Goal: Task Accomplishment & Management: Use online tool/utility

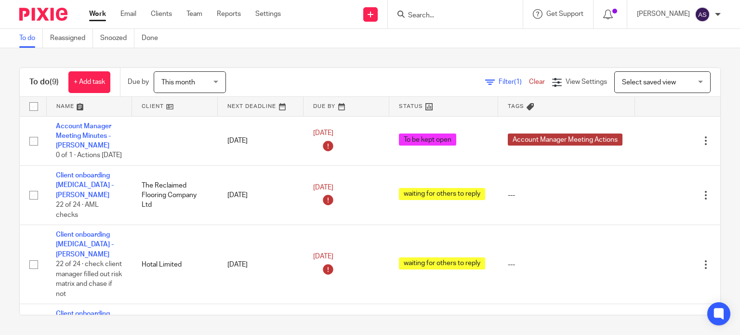
click at [428, 22] on div at bounding box center [455, 14] width 135 height 28
click at [449, 11] on form at bounding box center [458, 14] width 103 height 12
click at [441, 13] on input "Search" at bounding box center [450, 16] width 87 height 9
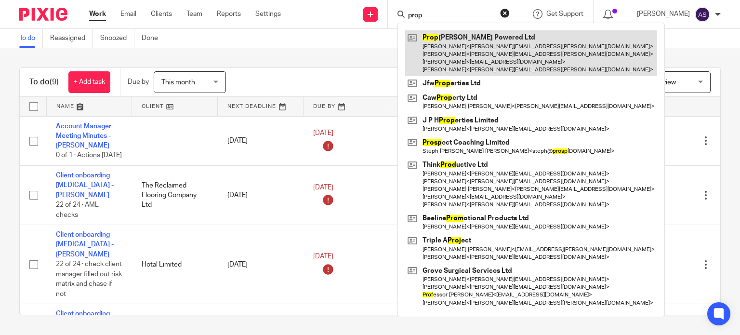
type input "prop"
click at [496, 60] on link at bounding box center [531, 53] width 252 height 46
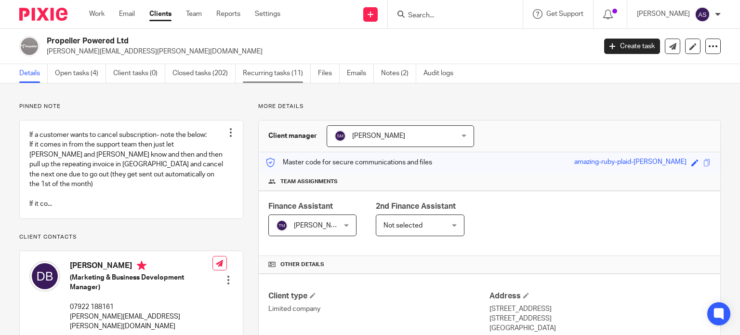
click at [265, 75] on link "Recurring tasks (11)" at bounding box center [277, 73] width 68 height 19
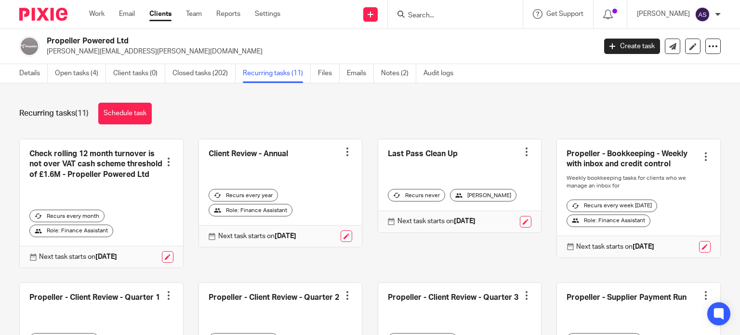
scroll to position [193, 0]
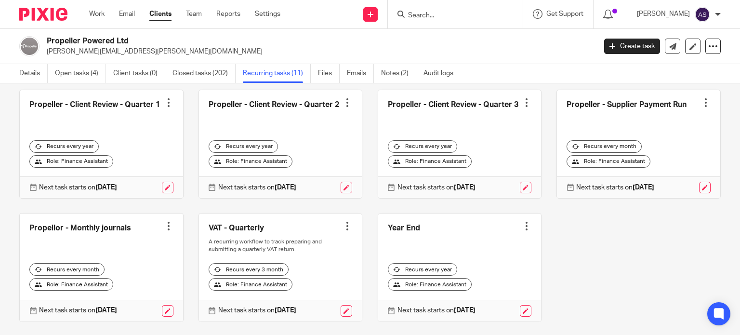
click at [701, 107] on div at bounding box center [706, 103] width 10 height 10
click at [640, 170] on span "Cancel schedule" at bounding box center [655, 173] width 51 height 7
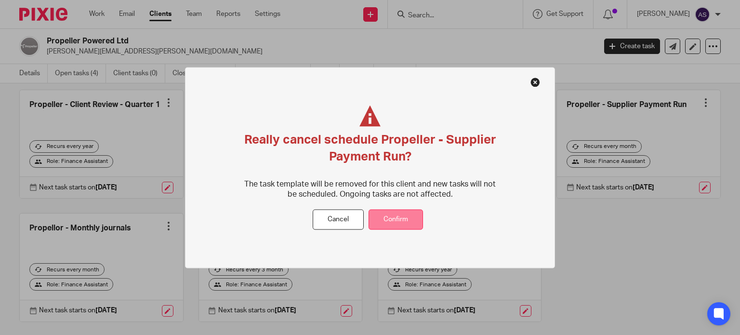
click at [377, 221] on button "Confirm" at bounding box center [395, 219] width 54 height 21
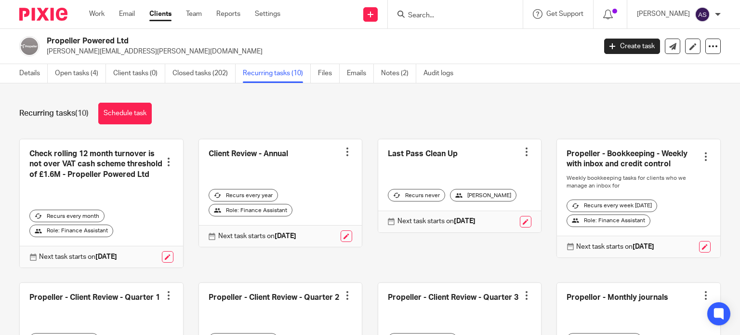
click at [613, 162] on link at bounding box center [638, 198] width 163 height 118
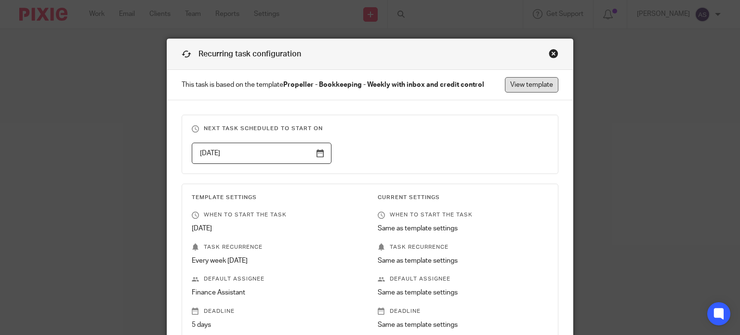
click at [513, 79] on link "View template" at bounding box center [531, 84] width 53 height 15
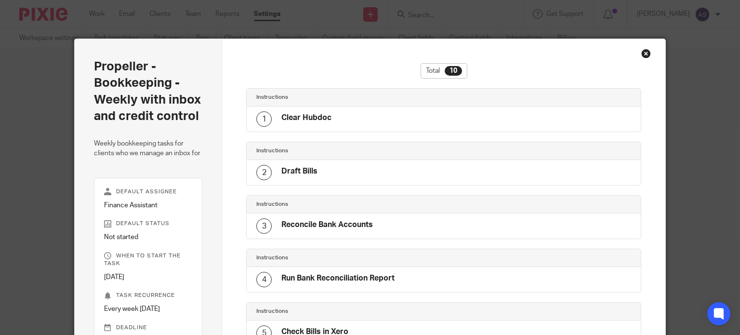
scroll to position [362, 0]
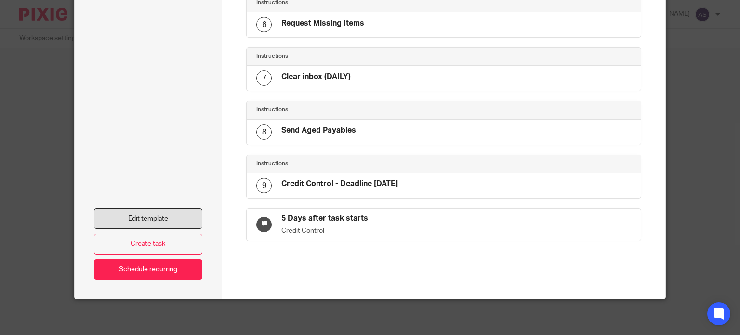
click at [139, 219] on link "Edit template" at bounding box center [148, 218] width 109 height 21
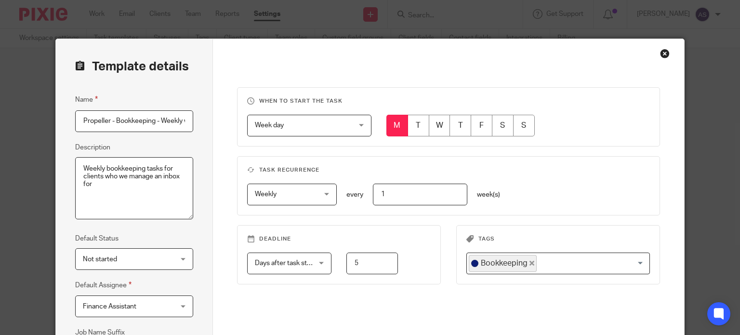
drag, startPoint x: 101, startPoint y: 190, endPoint x: 162, endPoint y: 172, distance: 63.7
click at [162, 172] on textarea "Weekly bookkeeping tasks for clients who we manage an inbox for" at bounding box center [134, 188] width 118 height 63
click at [147, 204] on textarea "Weekly bookkeeping tasks for clients who we manage an inbox for" at bounding box center [134, 188] width 118 height 63
drag, startPoint x: 182, startPoint y: 122, endPoint x: 221, endPoint y: 127, distance: 39.8
click at [221, 127] on div "Template details Name Propeller - Bookkeeping - Weekly with inbox and credit co…" at bounding box center [370, 246] width 628 height 414
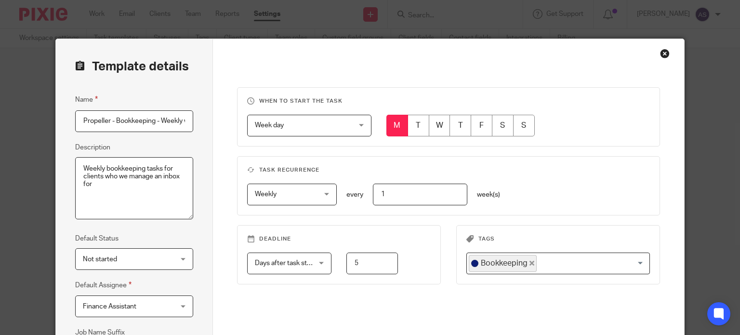
click at [182, 119] on input "Propeller - Bookkeeping - Weekly with inbox and credit control" at bounding box center [134, 121] width 118 height 22
click at [178, 122] on input "Propeller - Bookkeeping - Weekly with inbox and credit control" at bounding box center [134, 121] width 118 height 22
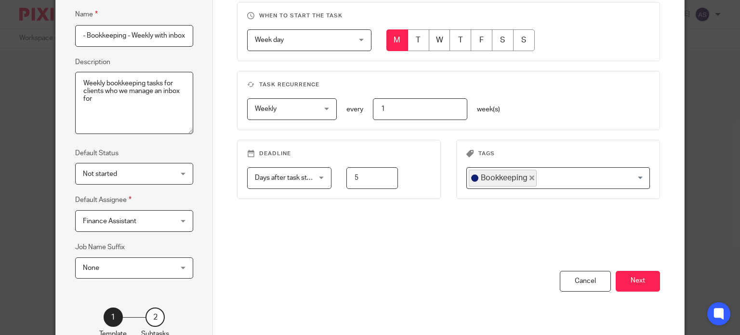
scroll to position [96, 0]
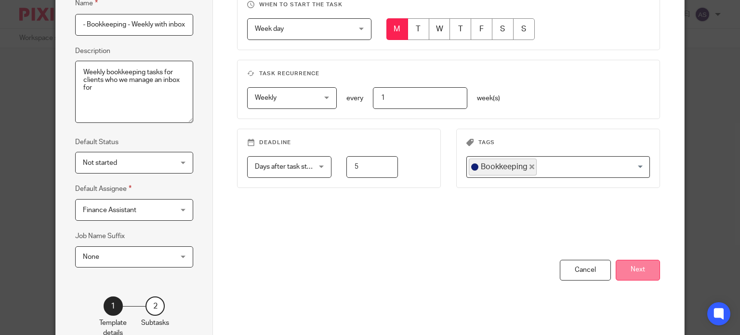
type input "Propeller - Bookkeeping - Weekly with inbox"
click at [626, 264] on button "Next" at bounding box center [637, 270] width 44 height 21
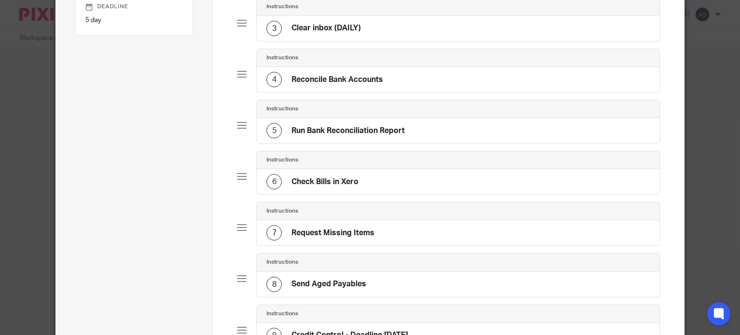
scroll to position [48, 0]
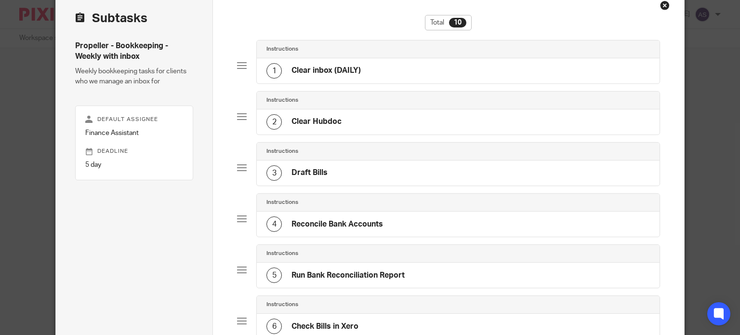
click at [363, 68] on div "1 Clear inbox (DAILY)" at bounding box center [458, 70] width 402 height 25
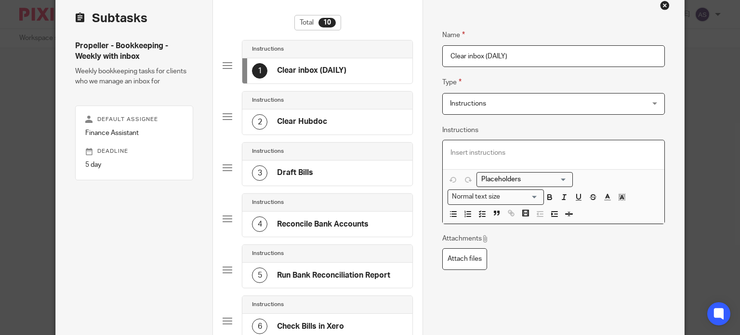
click at [468, 152] on p at bounding box center [553, 153] width 206 height 10
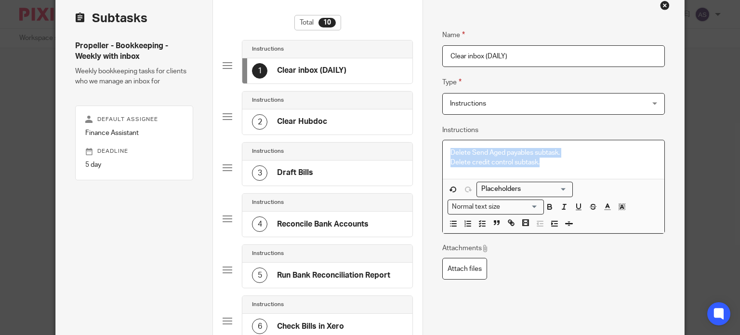
drag, startPoint x: 547, startPoint y: 165, endPoint x: 433, endPoint y: 150, distance: 115.1
click at [433, 150] on div "Name Clear Hubdoc Type Instructions Instructions Instructions Document signing …" at bounding box center [552, 306] width 261 height 631
click at [478, 224] on icon "button" at bounding box center [482, 223] width 9 height 9
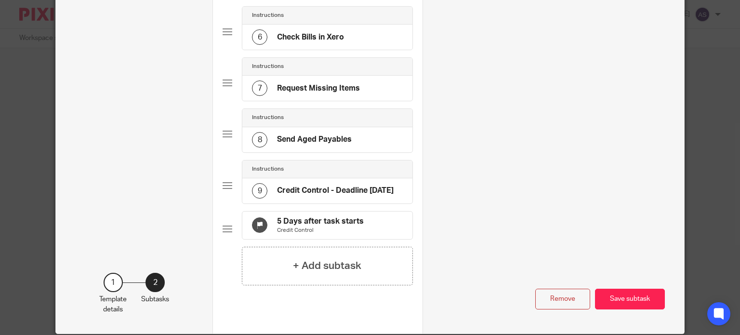
scroll to position [379, 0]
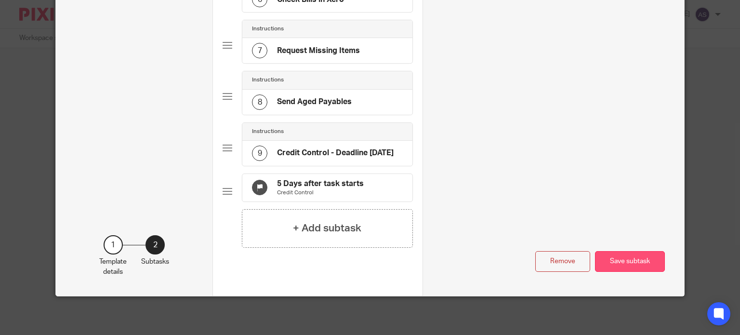
click at [611, 261] on button "Save subtask" at bounding box center [630, 261] width 70 height 21
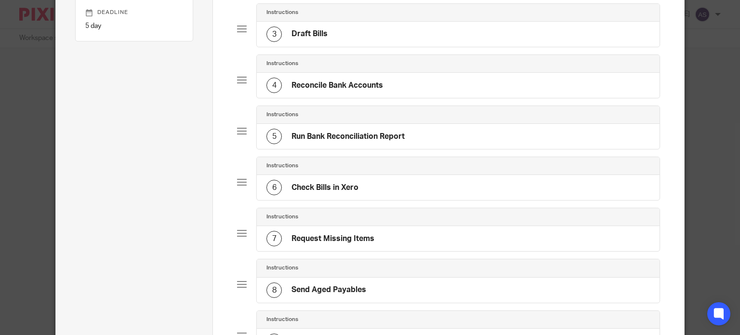
scroll to position [0, 0]
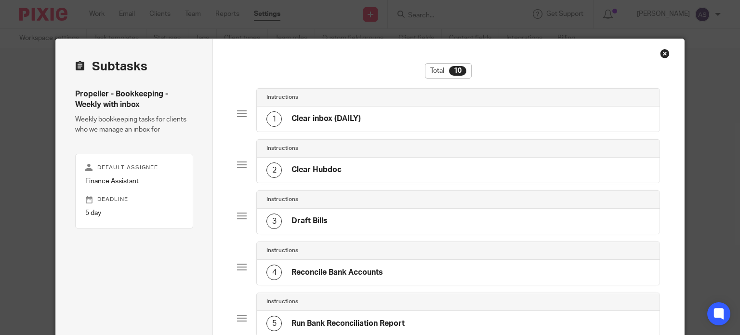
click at [372, 117] on div "1 Clear inbox (DAILY)" at bounding box center [458, 118] width 402 height 25
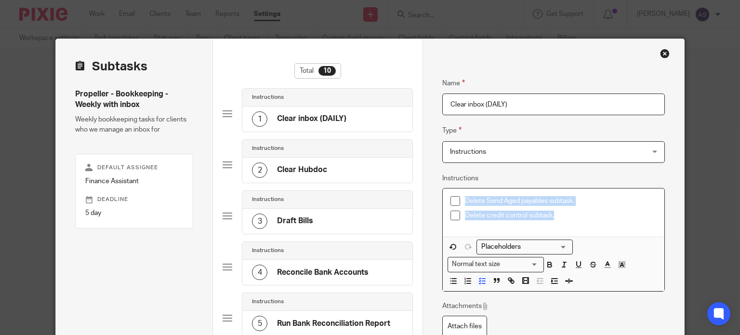
drag, startPoint x: 566, startPoint y: 215, endPoint x: 414, endPoint y: 202, distance: 152.7
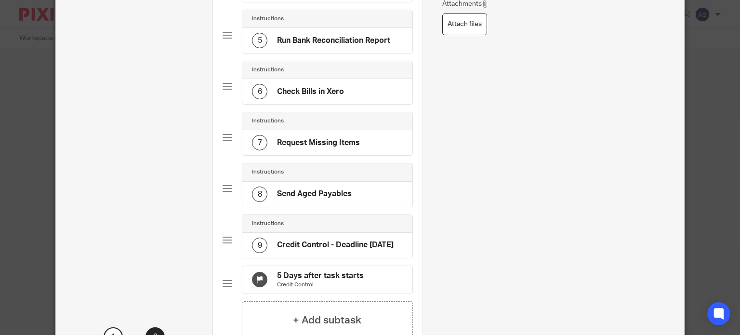
scroll to position [289, 0]
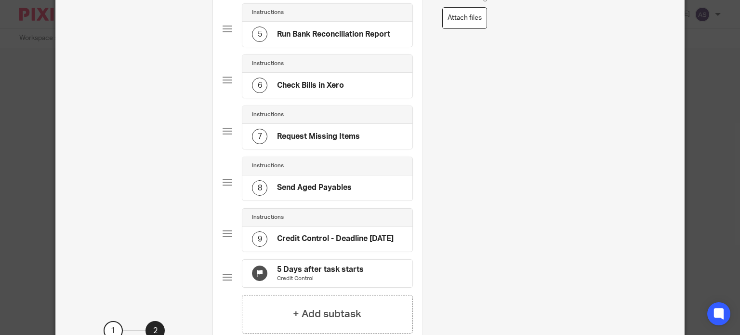
click at [317, 236] on h4 "Credit Control - Deadline Friday" at bounding box center [335, 239] width 117 height 10
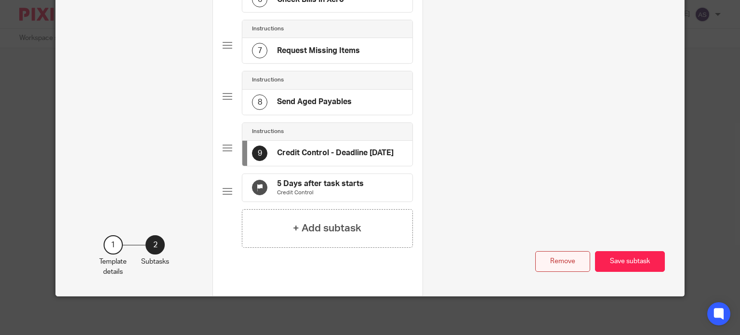
click at [549, 265] on button "Remove" at bounding box center [562, 261] width 55 height 21
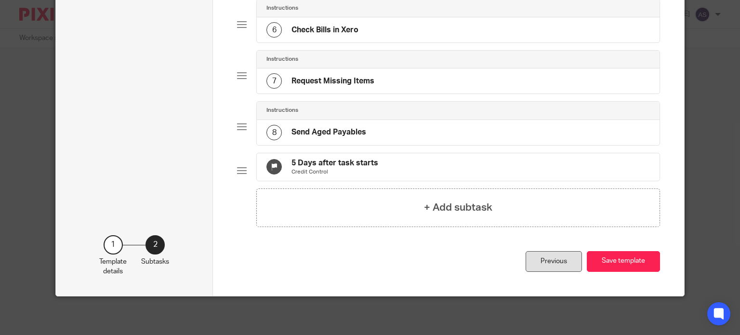
scroll to position [349, 0]
click at [352, 125] on div "8 Send Aged Payables" at bounding box center [316, 132] width 100 height 15
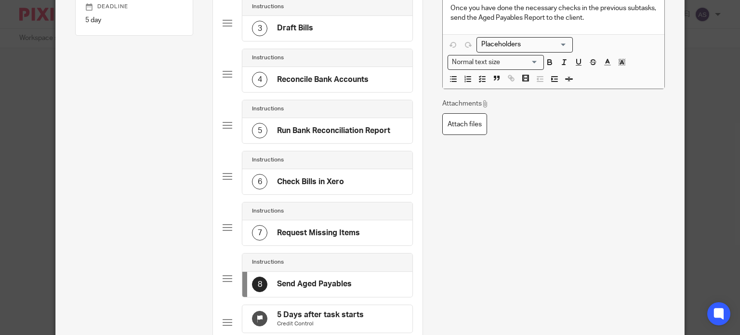
scroll to position [328, 0]
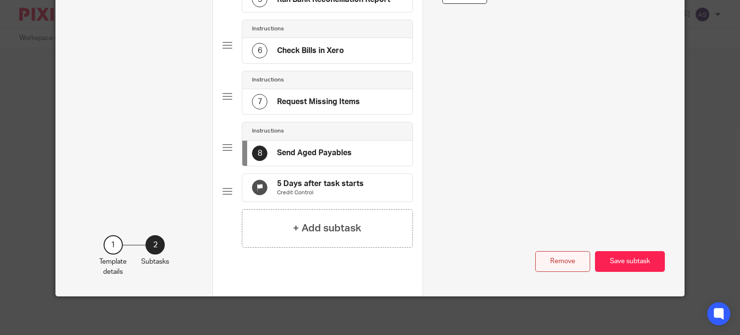
click at [555, 260] on button "Remove" at bounding box center [562, 261] width 55 height 21
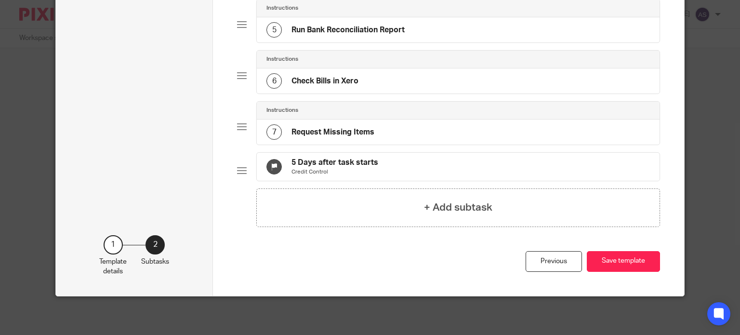
scroll to position [298, 0]
click at [607, 264] on button "Save template" at bounding box center [622, 261] width 73 height 21
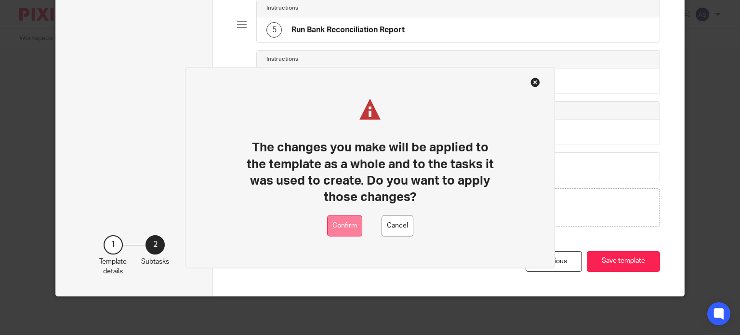
click at [347, 228] on button "Confirm" at bounding box center [344, 226] width 35 height 22
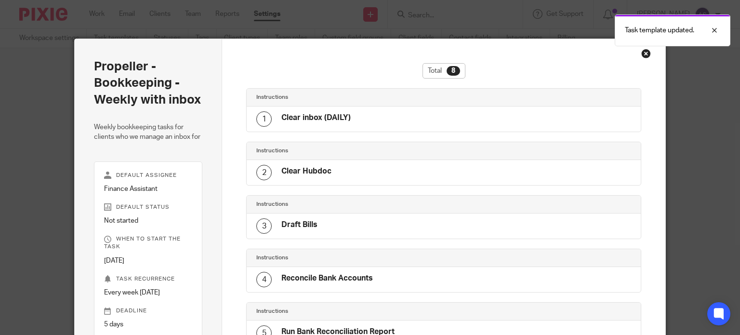
click at [641, 53] on div "Close this dialog window" at bounding box center [646, 54] width 10 height 10
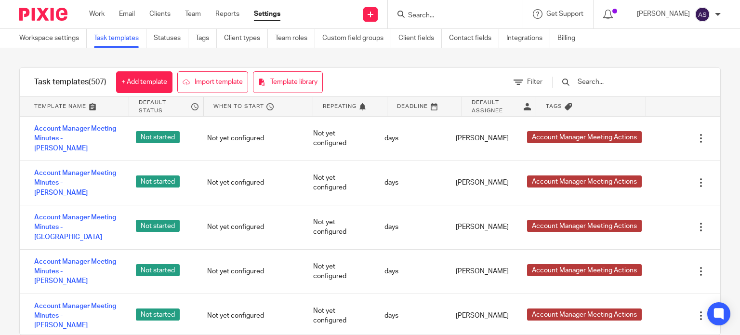
click at [466, 15] on input "Search" at bounding box center [450, 16] width 87 height 9
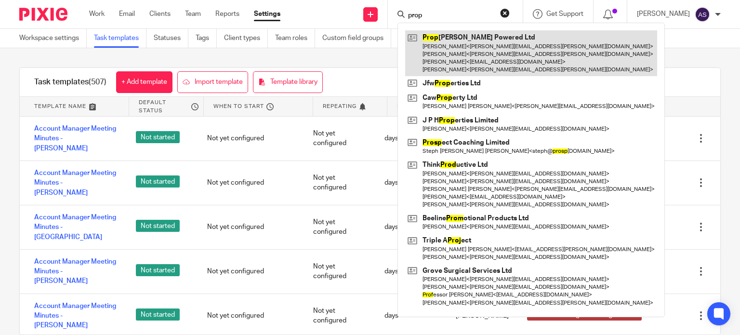
type input "prop"
click at [467, 56] on link at bounding box center [531, 53] width 252 height 46
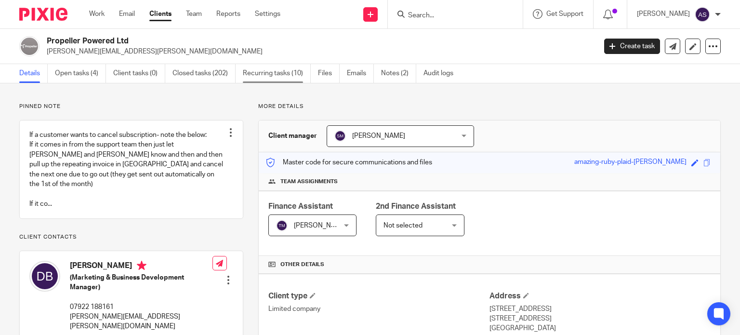
click at [266, 76] on link "Recurring tasks (10)" at bounding box center [277, 73] width 68 height 19
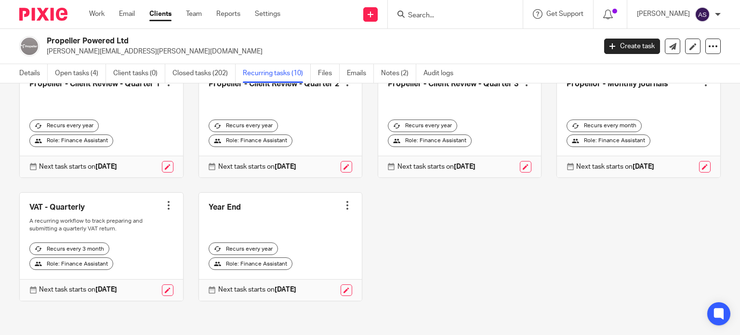
scroll to position [191, 0]
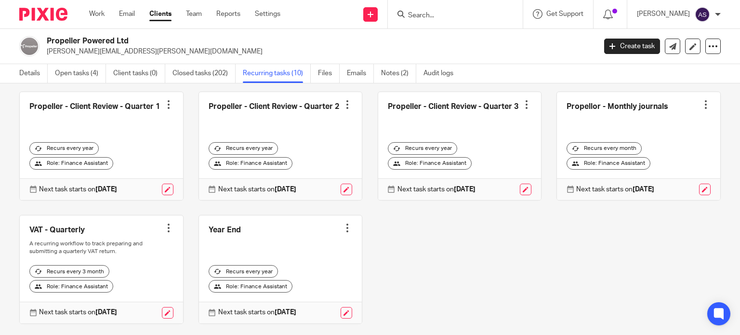
click at [582, 127] on link at bounding box center [638, 146] width 163 height 108
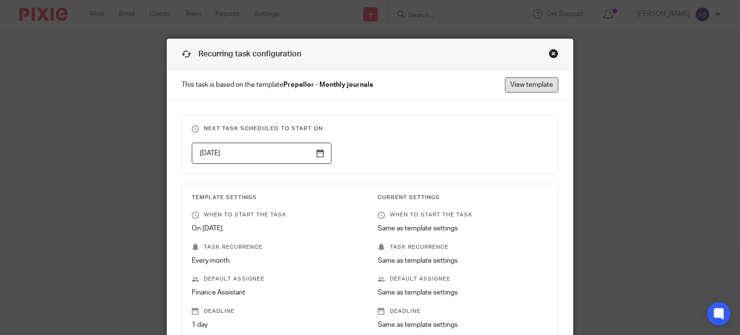
click at [518, 84] on link "View template" at bounding box center [531, 84] width 53 height 15
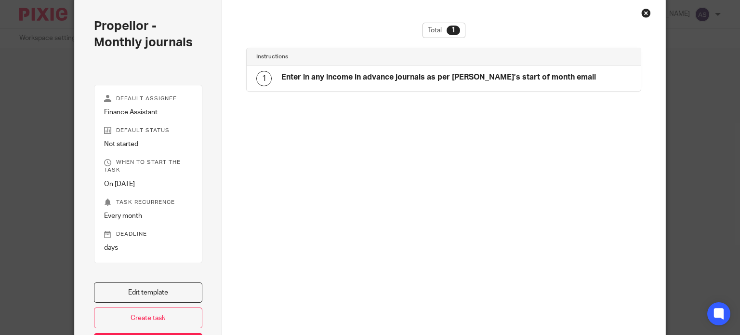
scroll to position [56, 0]
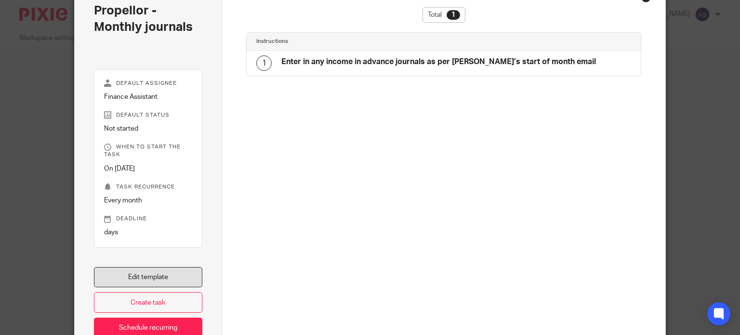
click at [127, 281] on link "Edit template" at bounding box center [148, 277] width 109 height 21
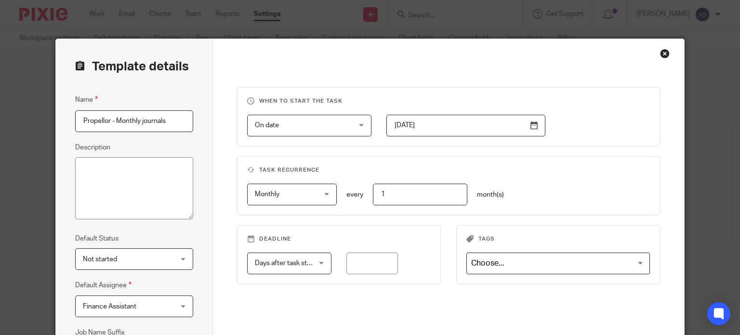
scroll to position [96, 0]
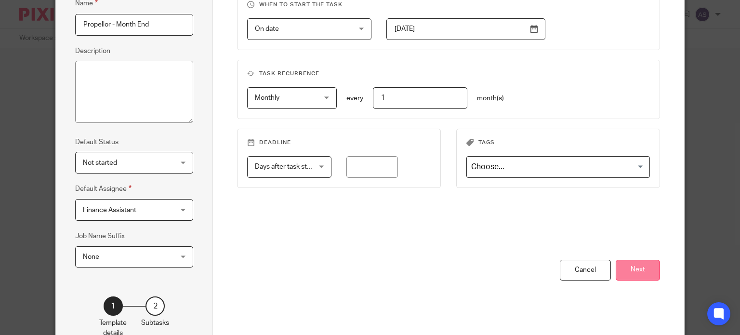
type input "Propellor - Month End"
click at [637, 273] on button "Next" at bounding box center [637, 270] width 44 height 21
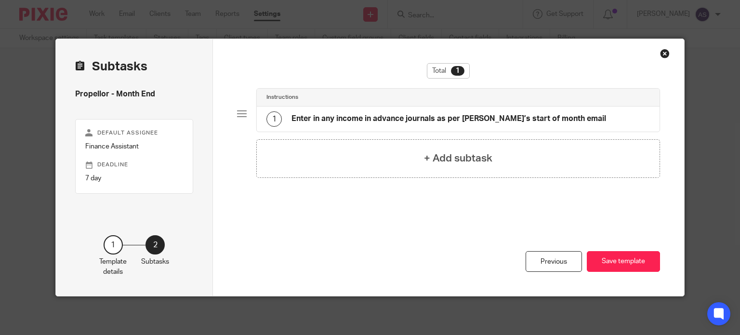
scroll to position [0, 0]
click at [336, 116] on h4 "Enter in any income in advance journals as per Dave’s start of month email" at bounding box center [448, 119] width 314 height 10
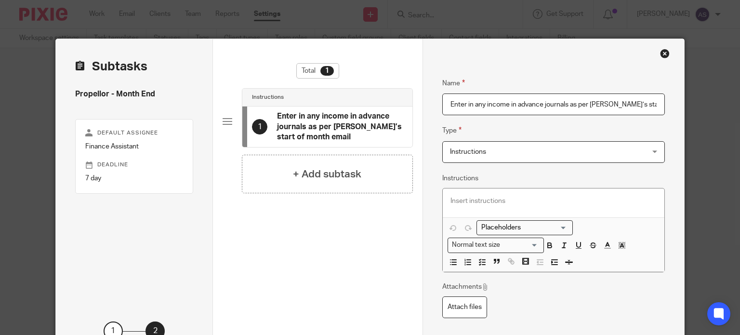
scroll to position [0, 17]
drag, startPoint x: 444, startPoint y: 104, endPoint x: 813, endPoint y: 140, distance: 370.6
click at [739, 140] on html "Work Email Clients Team Reports Settings Work Email Clients Team Reports Settin…" at bounding box center [370, 167] width 740 height 335
paste input "clear all items in Hubdoc and inbox"
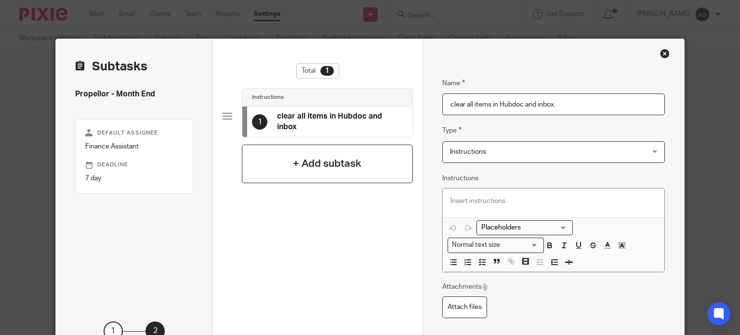
type input "clear all items in Hubdoc and inbox"
click at [304, 152] on div "+ Add subtask" at bounding box center [327, 163] width 171 height 39
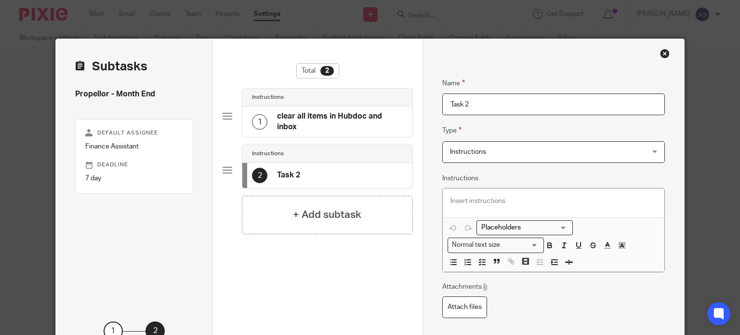
drag, startPoint x: 506, startPoint y: 101, endPoint x: 384, endPoint y: 91, distance: 121.7
click at [384, 91] on div "Subtasks Propellor - Month End Default assignee Finance Assistant Deadline 7 da…" at bounding box center [370, 210] width 628 height 343
paste input "Reconcile all bank transactions for the prior month"
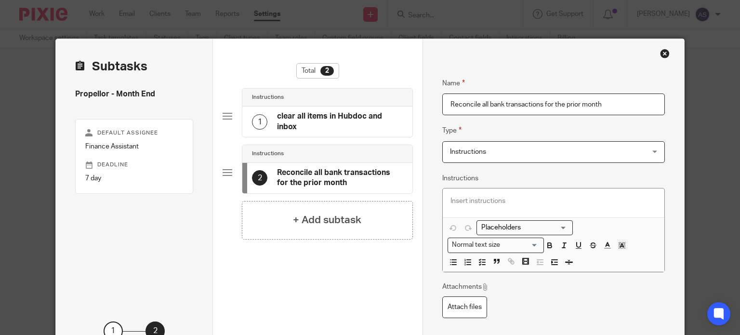
type input "Reconcile all bank transactions for the prior month"
click at [480, 194] on div at bounding box center [552, 202] width 221 height 29
paste div
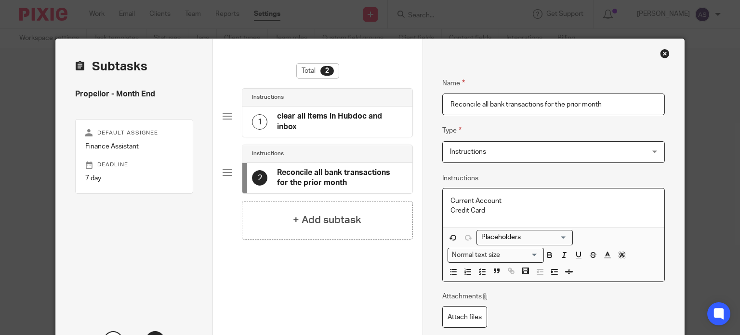
click at [520, 212] on p "Credit Card" at bounding box center [553, 211] width 206 height 10
drag, startPoint x: 480, startPoint y: 209, endPoint x: 423, endPoint y: 196, distance: 59.3
click at [423, 196] on div "Name clear all items in Hubdoc and inbox Type Instructions Instructions Instruc…" at bounding box center [552, 215] width 261 height 352
click at [482, 269] on line "button" at bounding box center [483, 269] width 3 height 0
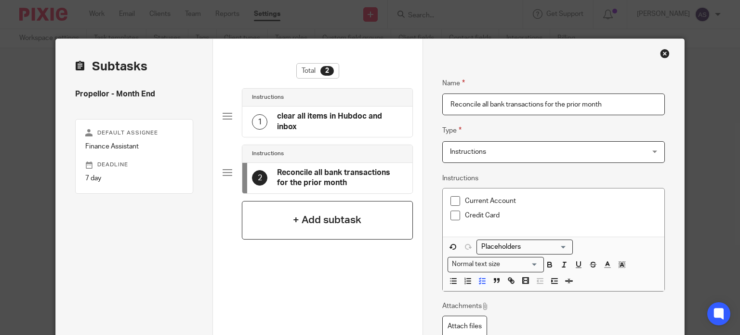
click at [328, 211] on div "+ Add subtask" at bounding box center [327, 220] width 171 height 39
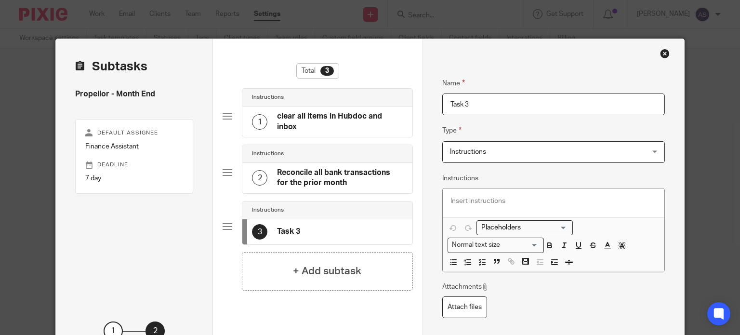
drag, startPoint x: 469, startPoint y: 105, endPoint x: 416, endPoint y: 94, distance: 54.5
click at [416, 94] on div "Subtasks Propellor - Month End Default assignee Finance Assistant Deadline 7 da…" at bounding box center [370, 210] width 628 height 343
paste input "Post income in advance journal"
type input "Post income in advance journal"
click at [323, 274] on h4 "+ Add subtask" at bounding box center [327, 270] width 68 height 15
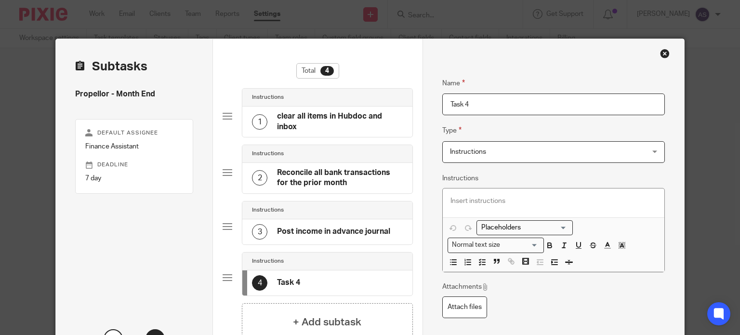
drag, startPoint x: 476, startPoint y: 108, endPoint x: 427, endPoint y: 99, distance: 50.0
click at [427, 99] on div "Name clear all items in Hubdoc and inbox Type Instructions Instructions Instruc…" at bounding box center [552, 214] width 261 height 350
type input "sense check P&L"
click at [309, 323] on h4 "+ Add subtask" at bounding box center [327, 321] width 68 height 15
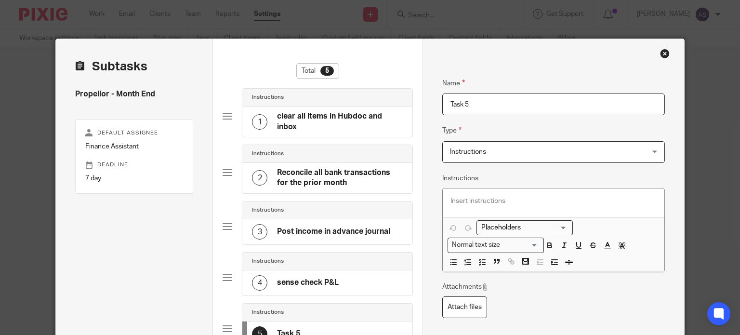
drag, startPoint x: 487, startPoint y: 103, endPoint x: 411, endPoint y: 99, distance: 76.2
click at [411, 99] on div "Subtasks Propellor - Month End Default assignee Finance Assistant Deadline 7 da…" at bounding box center [370, 240] width 628 height 402
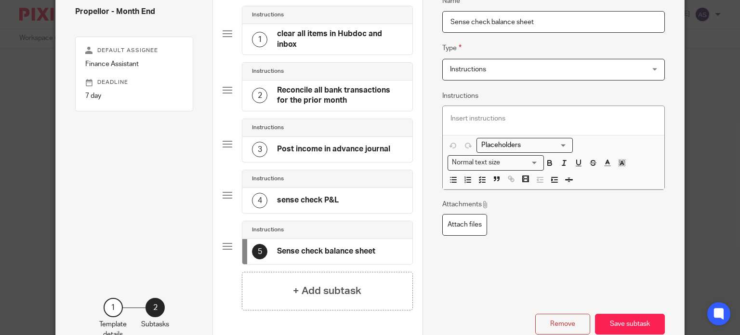
scroll to position [143, 0]
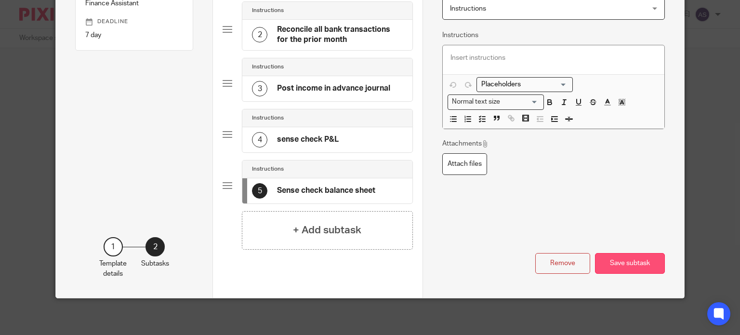
type input "Sense check balance sheet"
click at [628, 264] on button "Save subtask" at bounding box center [630, 263] width 70 height 21
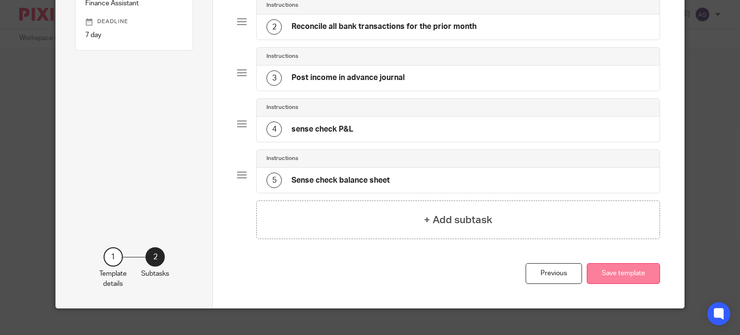
click at [643, 277] on button "Save template" at bounding box center [622, 273] width 73 height 21
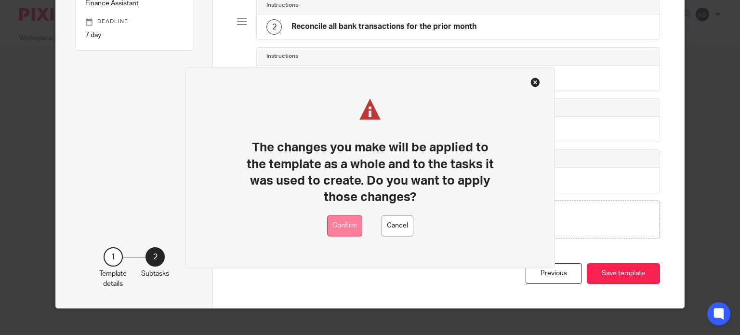
click at [349, 223] on button "Confirm" at bounding box center [344, 226] width 35 height 22
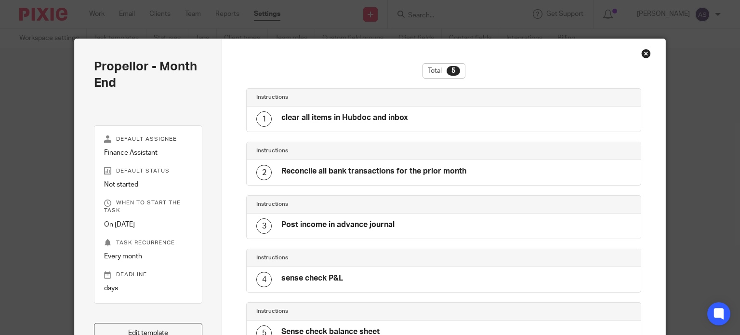
click at [641, 56] on div "Close this dialog window" at bounding box center [646, 54] width 10 height 10
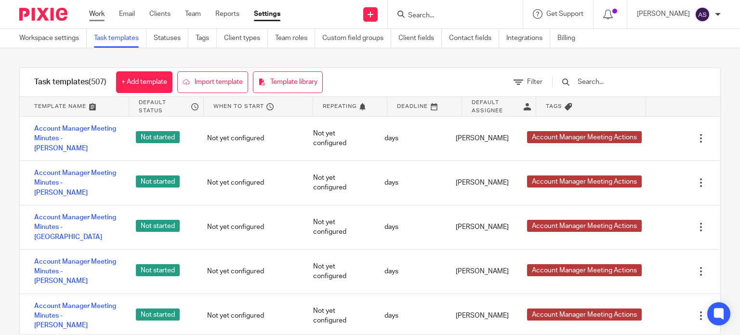
click at [100, 14] on link "Work" at bounding box center [96, 14] width 15 height 10
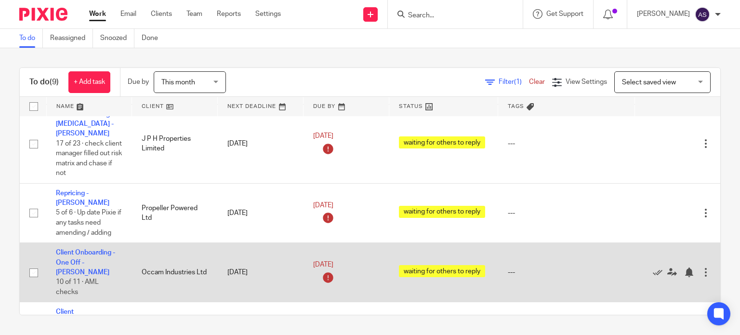
scroll to position [289, 0]
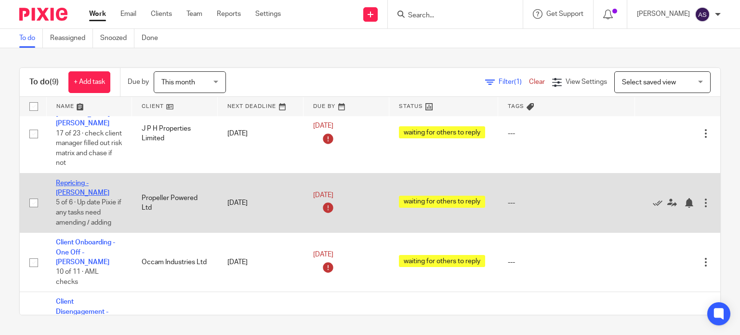
click at [83, 180] on link "Repricing - [PERSON_NAME]" at bounding box center [82, 188] width 53 height 16
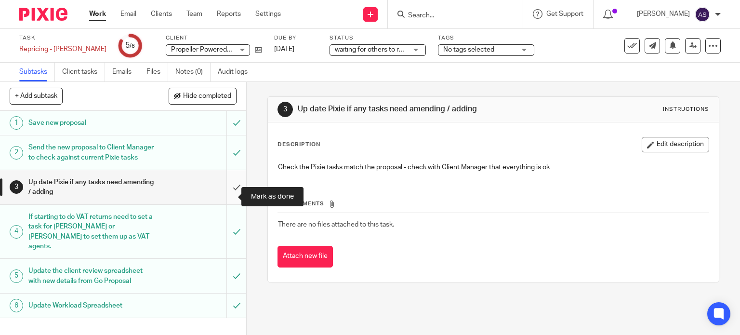
click at [226, 198] on input "submit" at bounding box center [123, 187] width 246 height 34
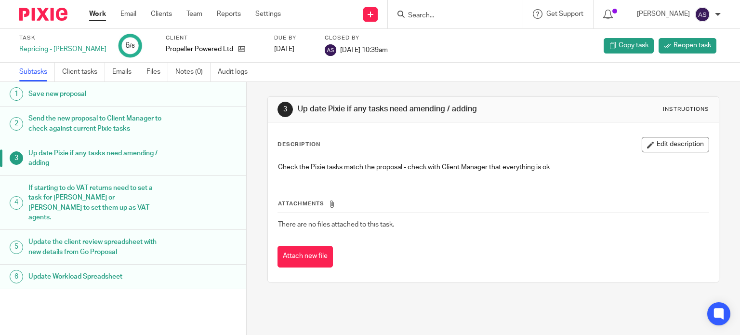
click at [103, 14] on link "Work" at bounding box center [97, 14] width 17 height 10
